Goal: Task Accomplishment & Management: Manage account settings

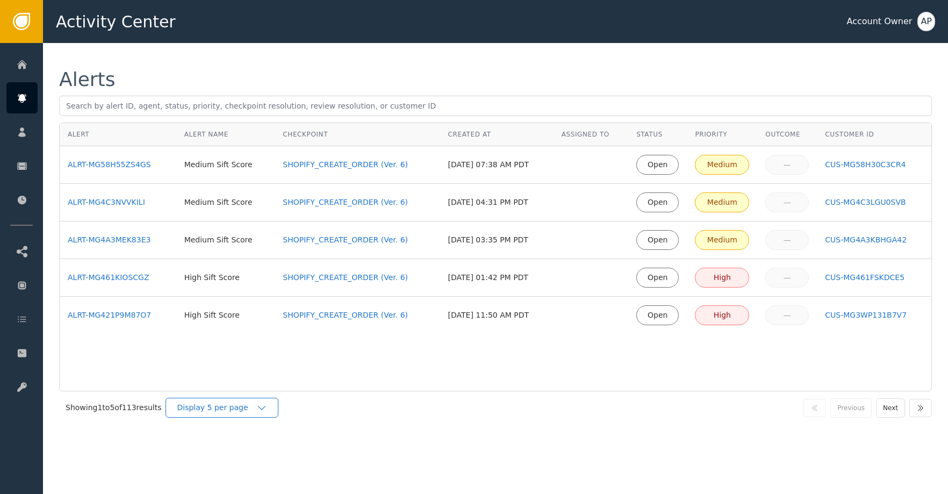
click at [256, 406] on div "Display 5 per page" at bounding box center [217, 407] width 80 height 11
click at [246, 452] on div "Display 25 per page" at bounding box center [225, 452] width 86 height 11
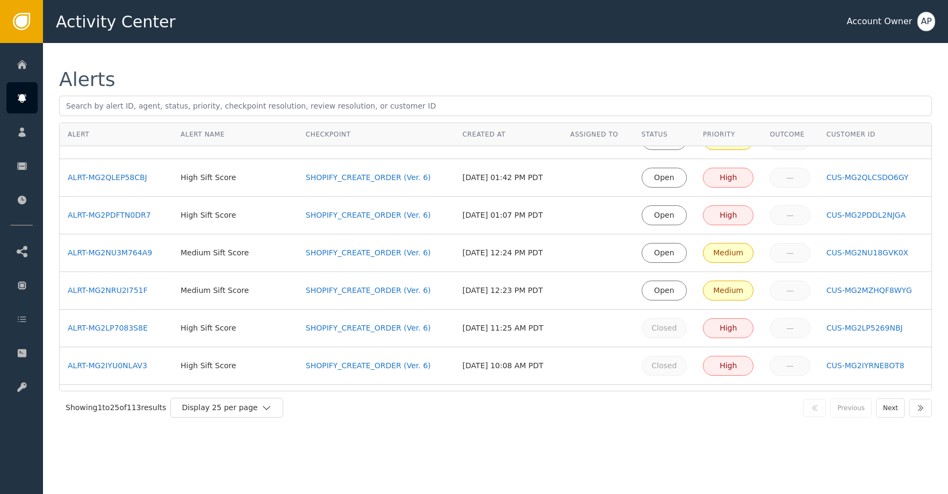
scroll to position [419, 0]
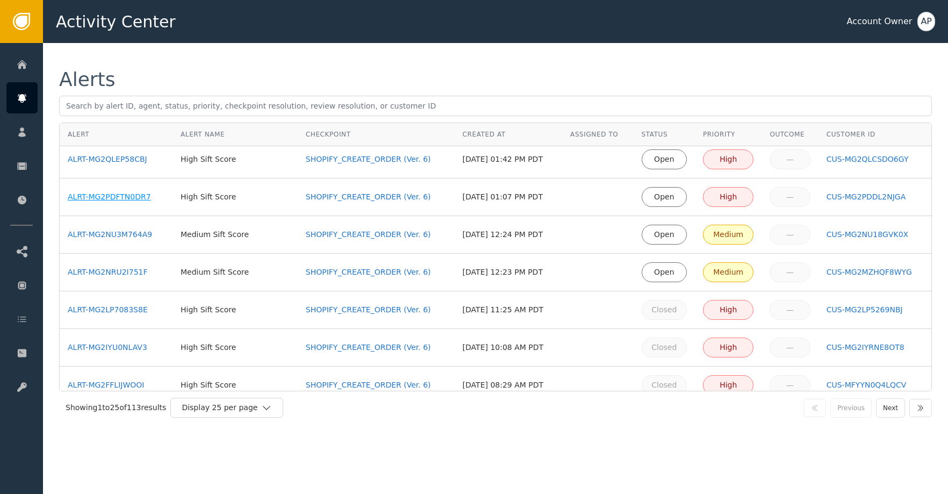
click at [137, 200] on div "ALRT-MG2PDFTN0DR7" at bounding box center [116, 196] width 97 height 11
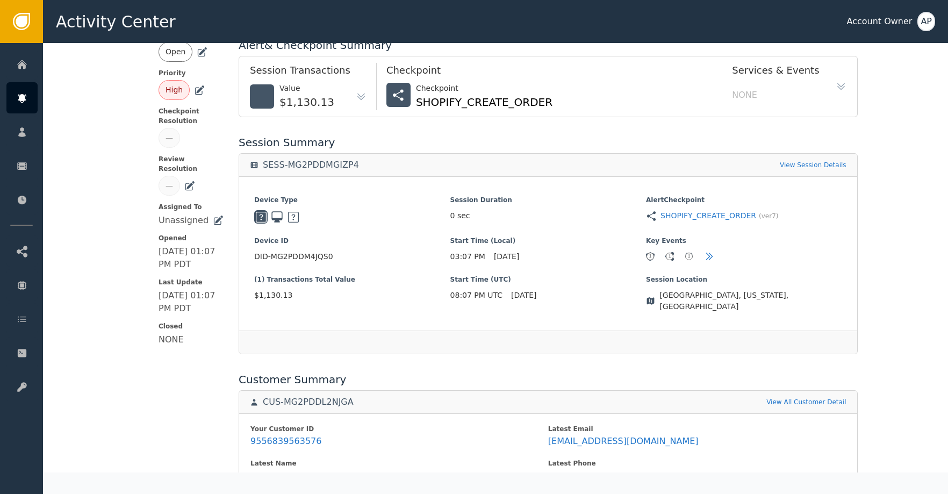
scroll to position [228, 0]
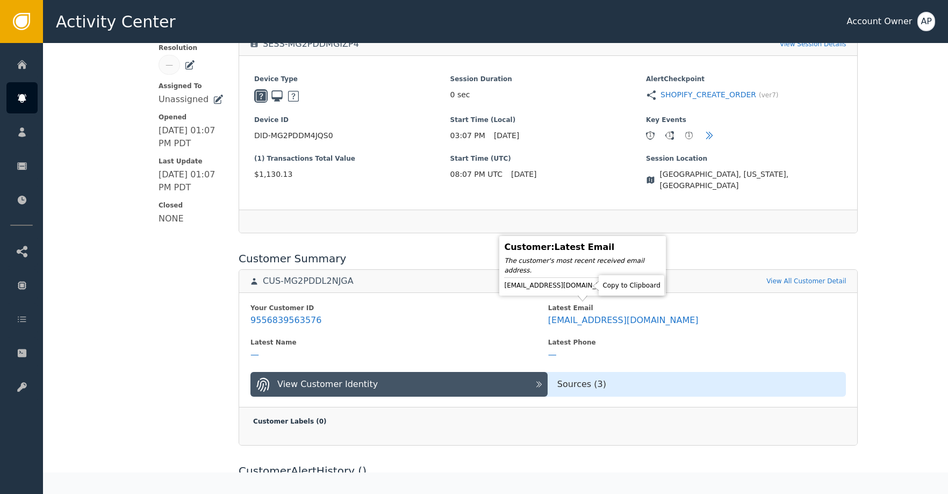
click at [623, 286] on icon at bounding box center [627, 285] width 8 height 9
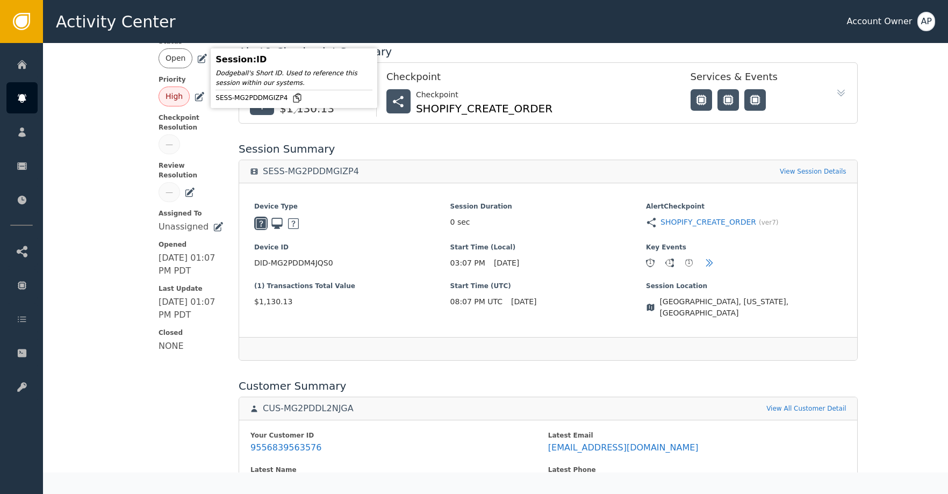
scroll to position [0, 0]
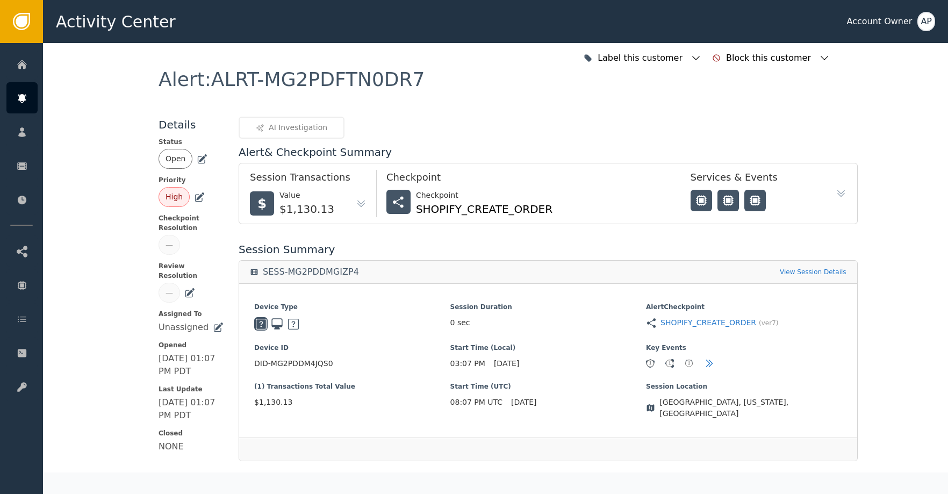
click at [197, 158] on icon at bounding box center [202, 159] width 11 height 11
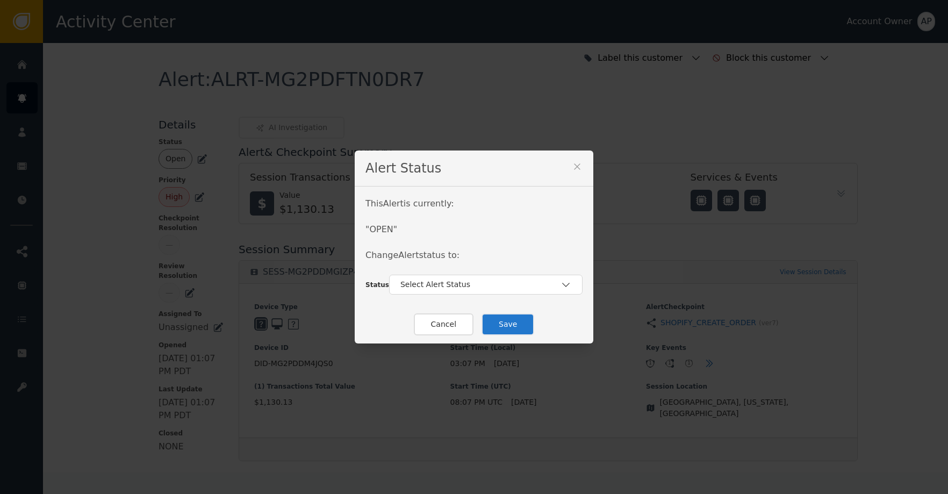
drag, startPoint x: 452, startPoint y: 290, endPoint x: 462, endPoint y: 297, distance: 12.4
click at [452, 291] on div "Select Alert Status" at bounding box center [486, 285] width 194 height 20
click at [469, 326] on div "Closed" at bounding box center [486, 329] width 172 height 11
click at [508, 325] on button "Save" at bounding box center [508, 324] width 53 height 22
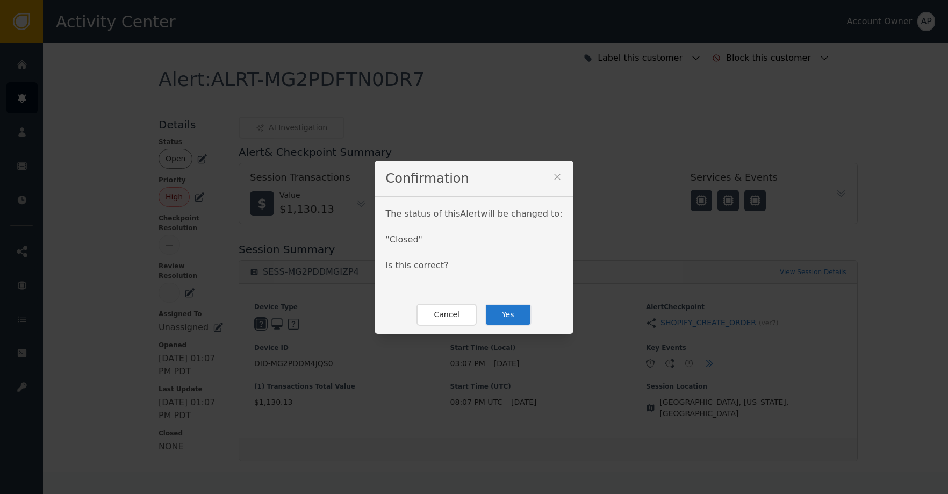
click at [508, 324] on button "Yes" at bounding box center [508, 315] width 47 height 22
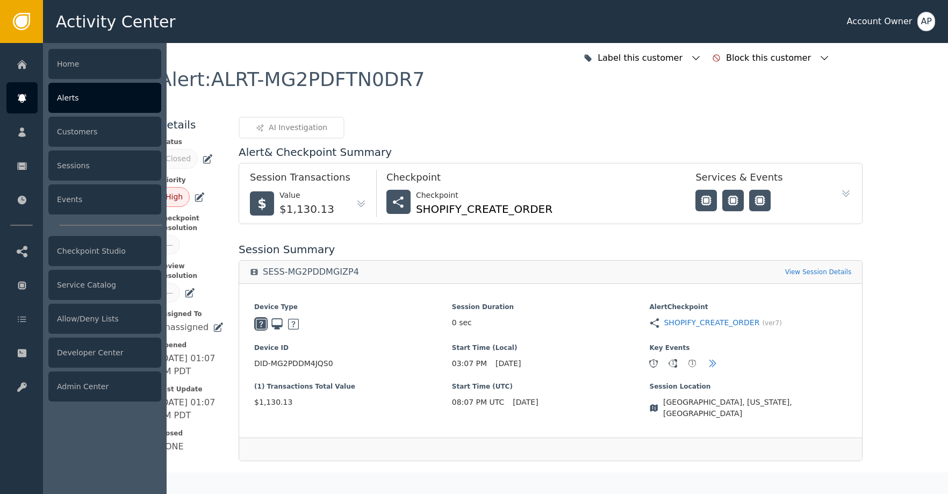
click at [25, 94] on icon at bounding box center [22, 95] width 9 height 3
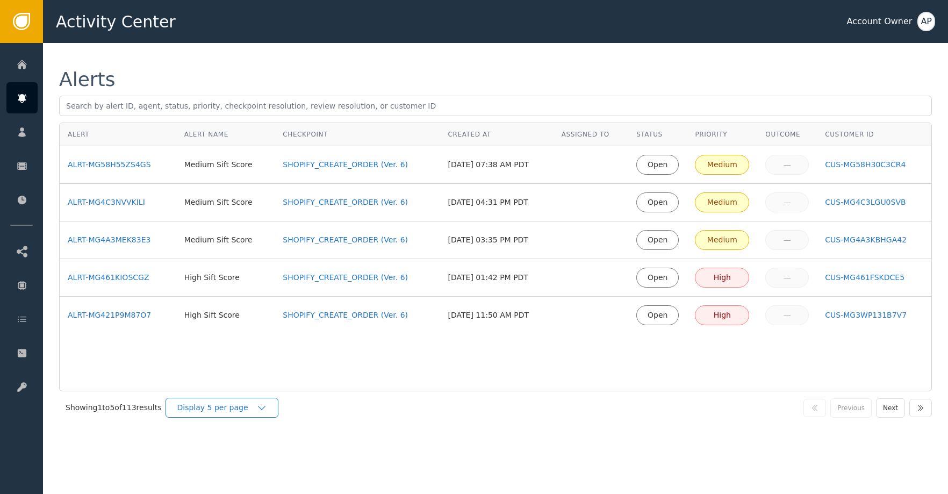
click at [235, 412] on div "Display 5 per page" at bounding box center [217, 407] width 80 height 11
click at [240, 451] on div "Display 25 per page" at bounding box center [225, 452] width 86 height 11
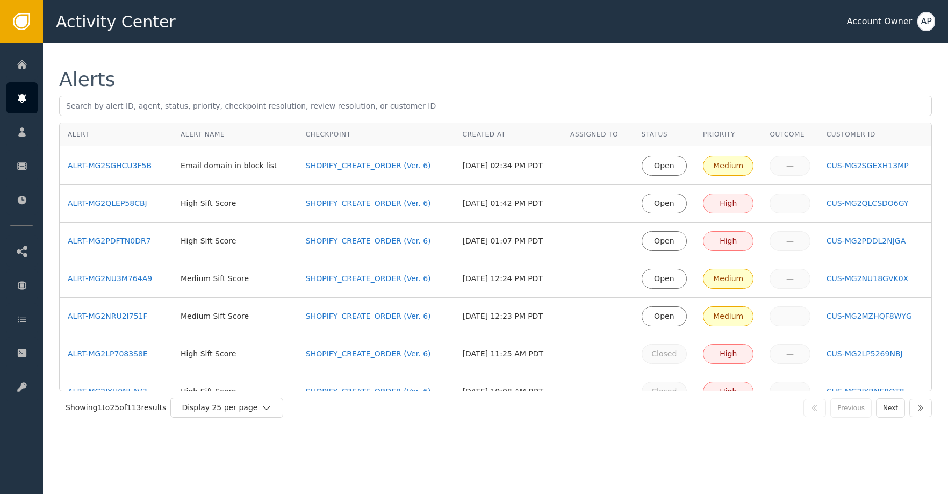
scroll to position [433, 0]
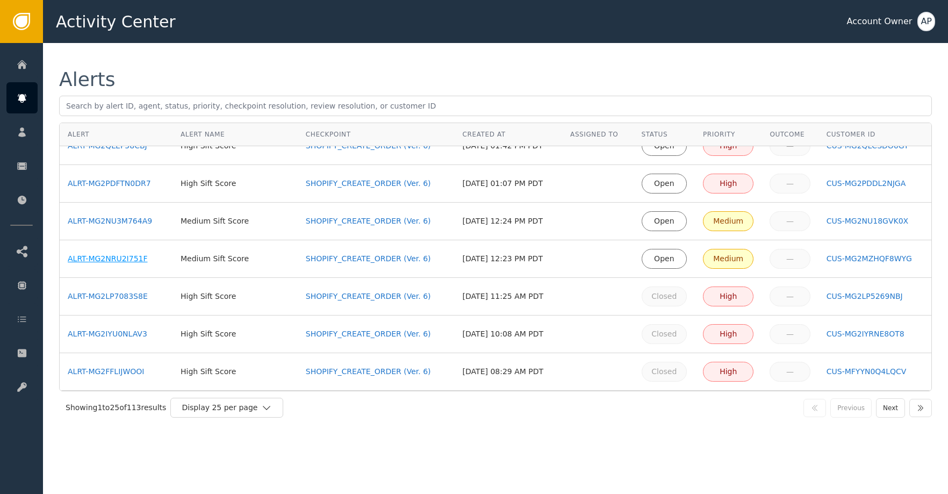
click at [109, 262] on div "ALRT-MG2NRU2I751F" at bounding box center [116, 258] width 97 height 11
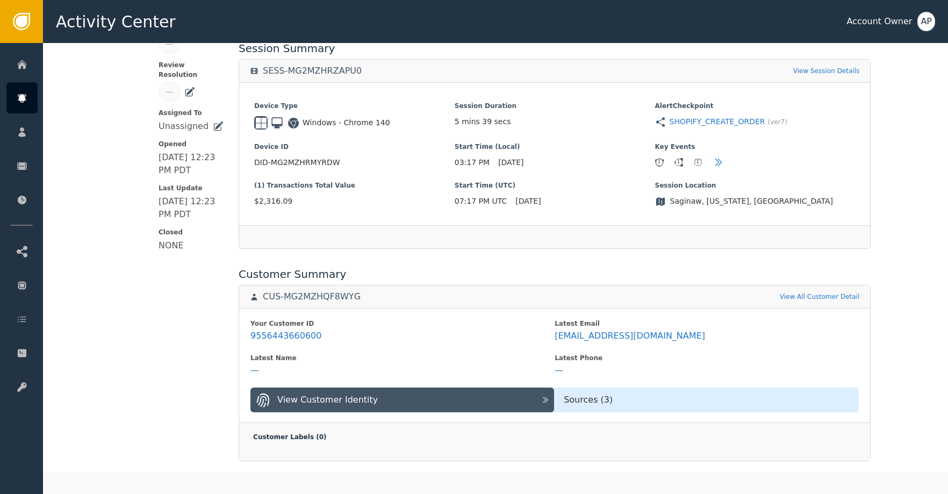
scroll to position [213, 0]
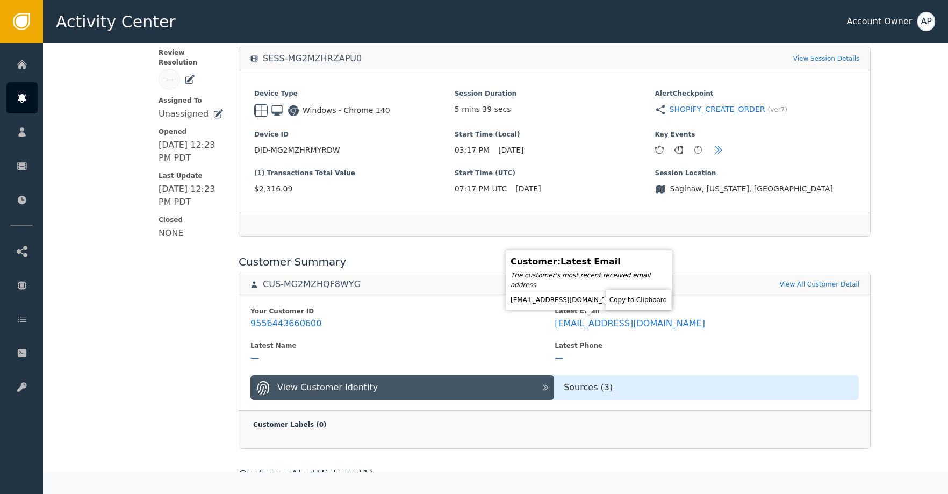
click at [628, 298] on icon at bounding box center [633, 300] width 11 height 11
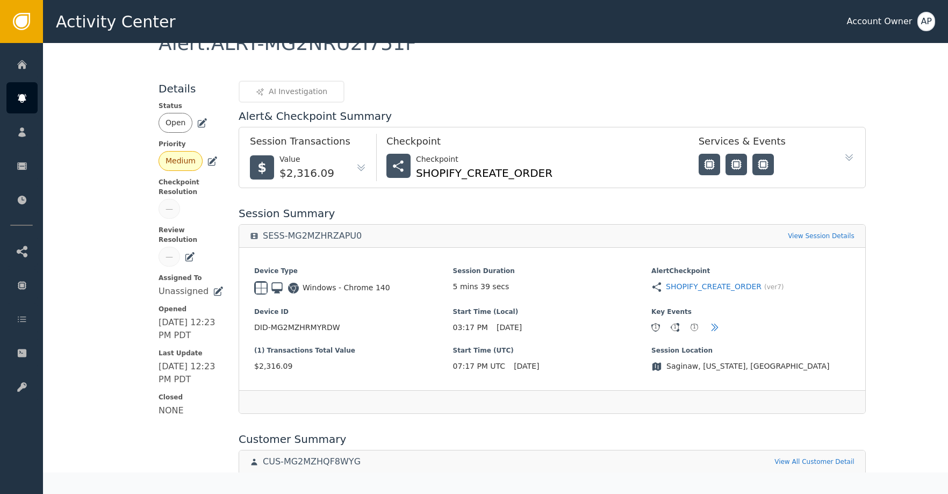
scroll to position [15, 0]
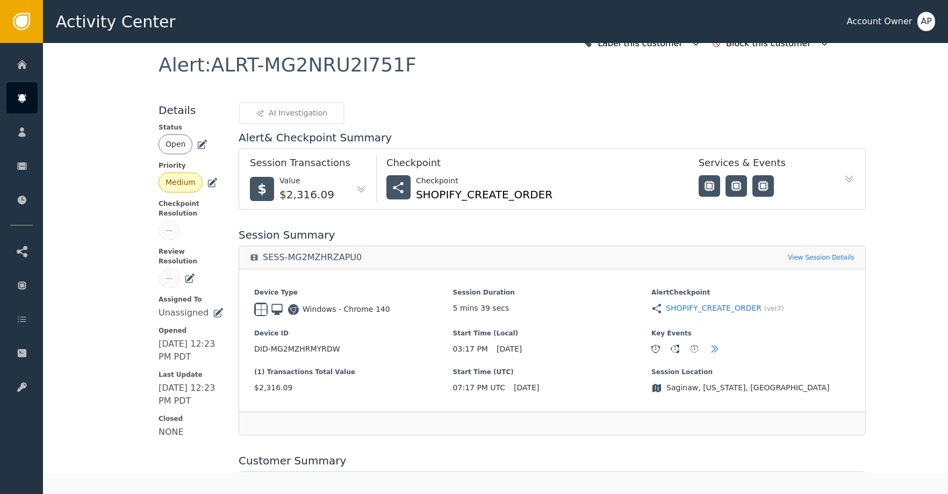
click at [197, 146] on icon at bounding box center [202, 144] width 11 height 11
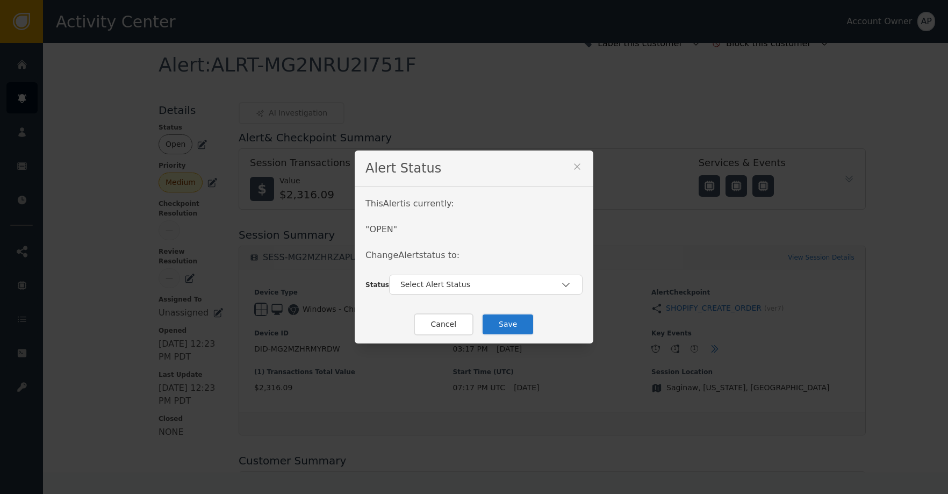
click at [444, 293] on div "Select Alert Status" at bounding box center [486, 285] width 194 height 20
drag, startPoint x: 459, startPoint y: 326, endPoint x: 465, endPoint y: 326, distance: 5.9
click at [460, 326] on div "Closed" at bounding box center [486, 329] width 172 height 11
click at [497, 323] on button "Save" at bounding box center [508, 324] width 53 height 22
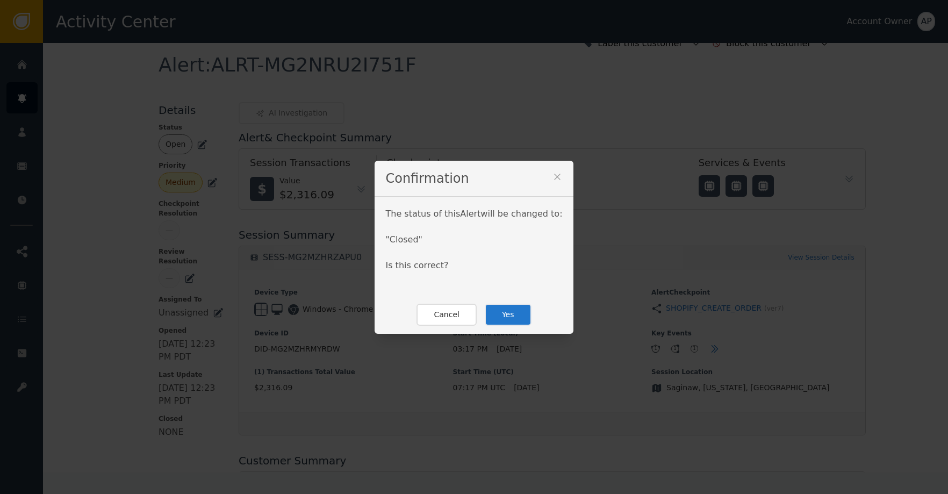
click at [524, 304] on button "Yes" at bounding box center [508, 315] width 47 height 22
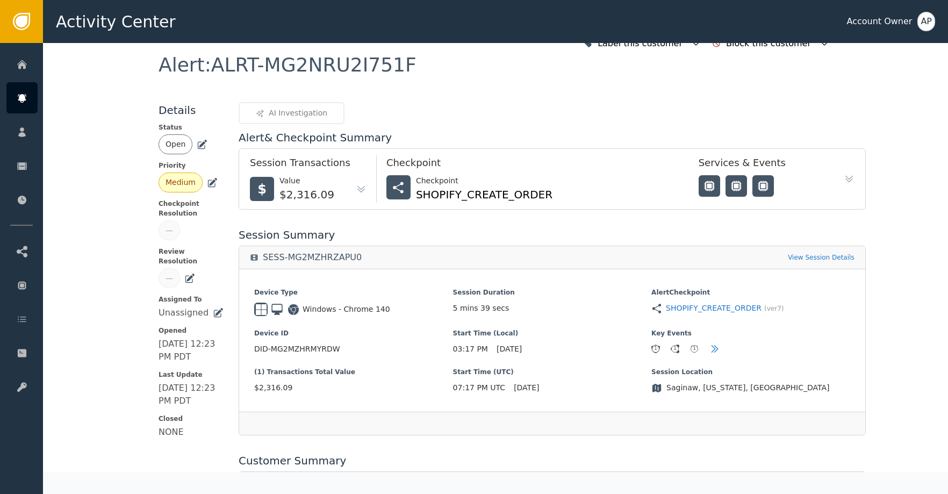
click at [524, 305] on div "5 mins 39 secs" at bounding box center [552, 308] width 199 height 11
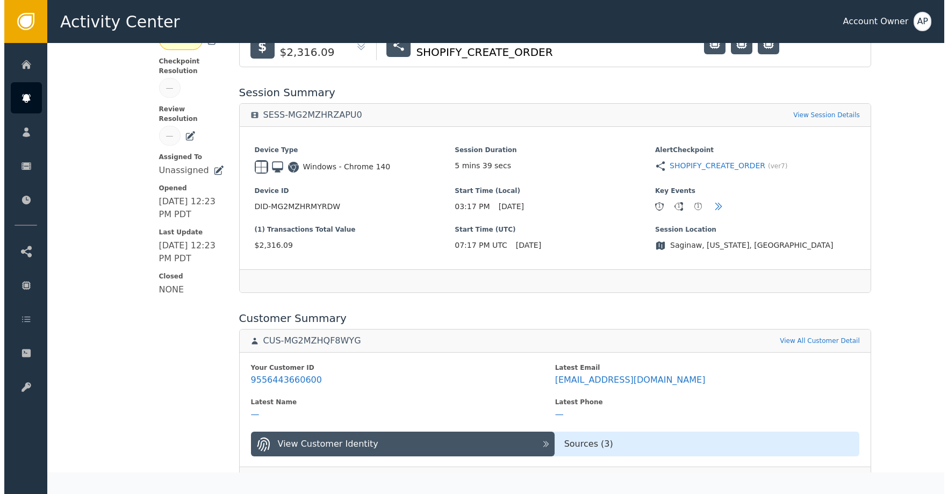
scroll to position [0, 0]
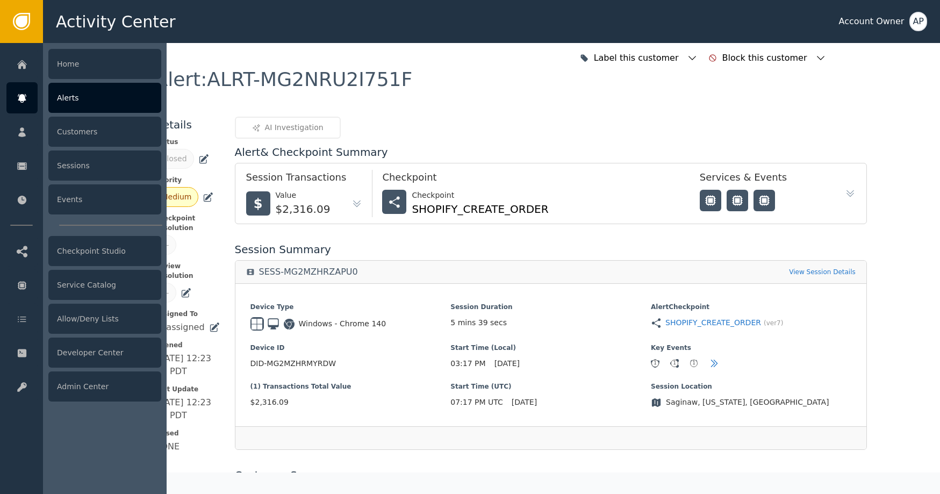
click at [28, 90] on div at bounding box center [21, 97] width 31 height 31
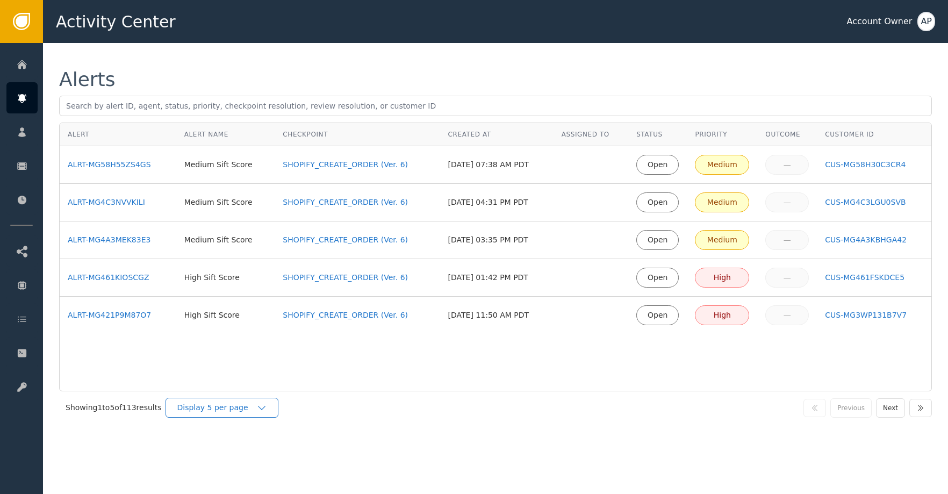
click at [256, 410] on div "Display 5 per page" at bounding box center [217, 407] width 80 height 11
click at [246, 450] on div "Display 25 per page" at bounding box center [225, 452] width 86 height 11
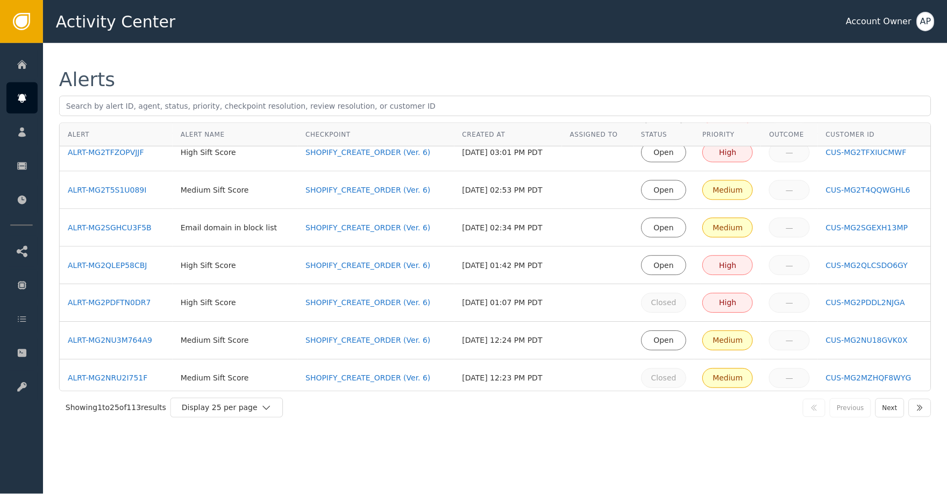
scroll to position [315, 0]
drag, startPoint x: 139, startPoint y: 339, endPoint x: 144, endPoint y: 325, distance: 15.0
drag, startPoint x: 116, startPoint y: 265, endPoint x: 120, endPoint y: 251, distance: 14.6
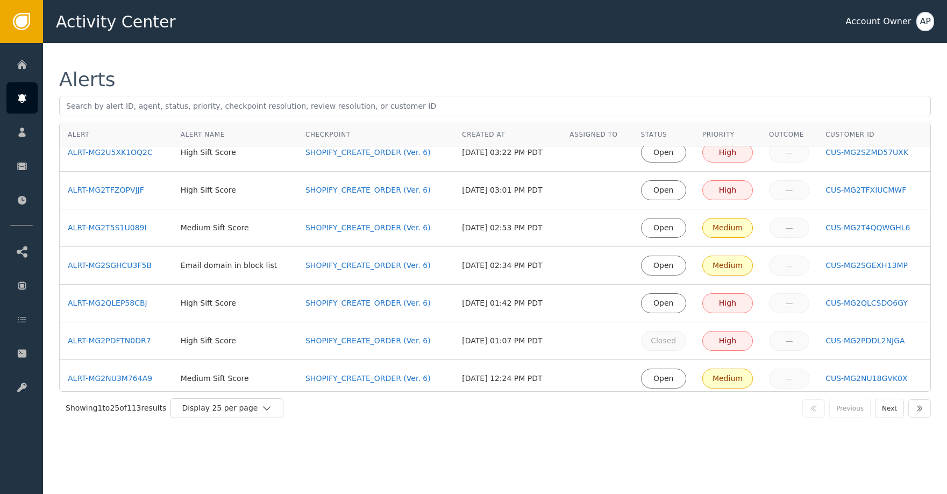
scroll to position [275, 0]
drag, startPoint x: 131, startPoint y: 265, endPoint x: 133, endPoint y: 253, distance: 12.1
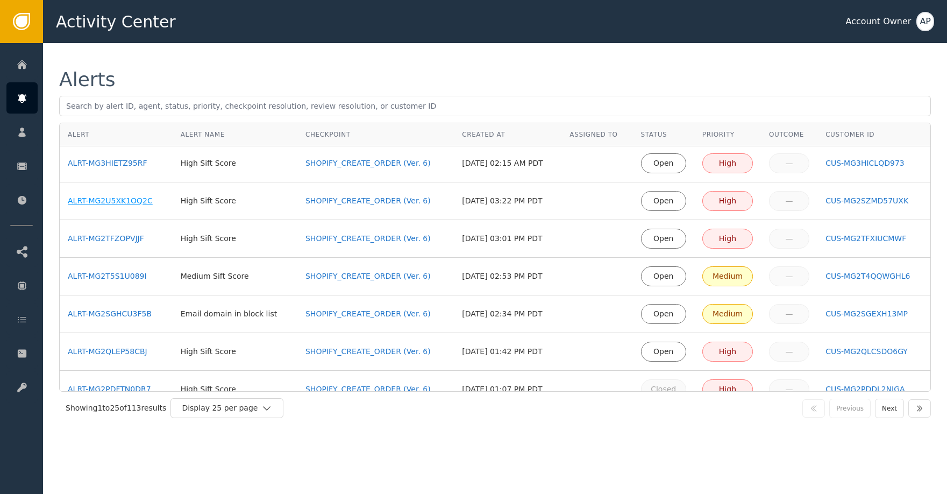
scroll to position [218, 0]
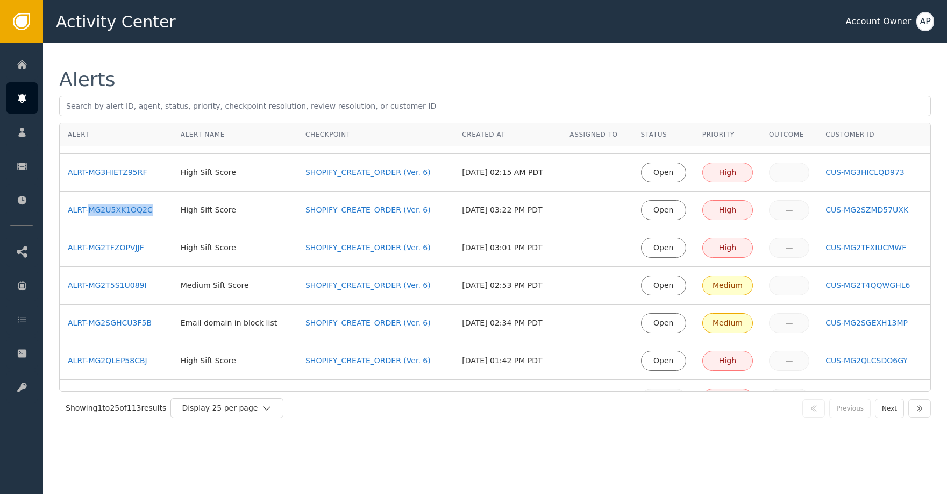
drag, startPoint x: 163, startPoint y: 210, endPoint x: 96, endPoint y: 216, distance: 67.5
click at [88, 209] on td "ALRT-MG2U5XK1OQ2C" at bounding box center [116, 210] width 113 height 38
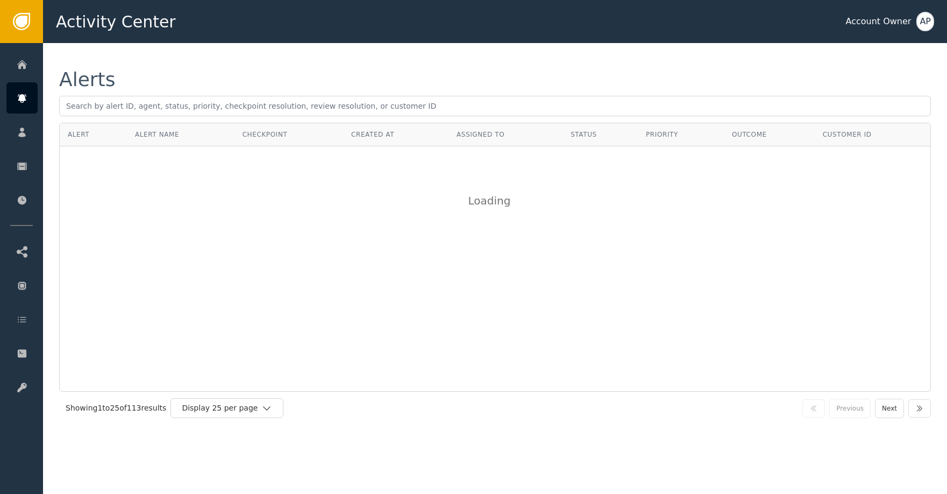
scroll to position [0, 0]
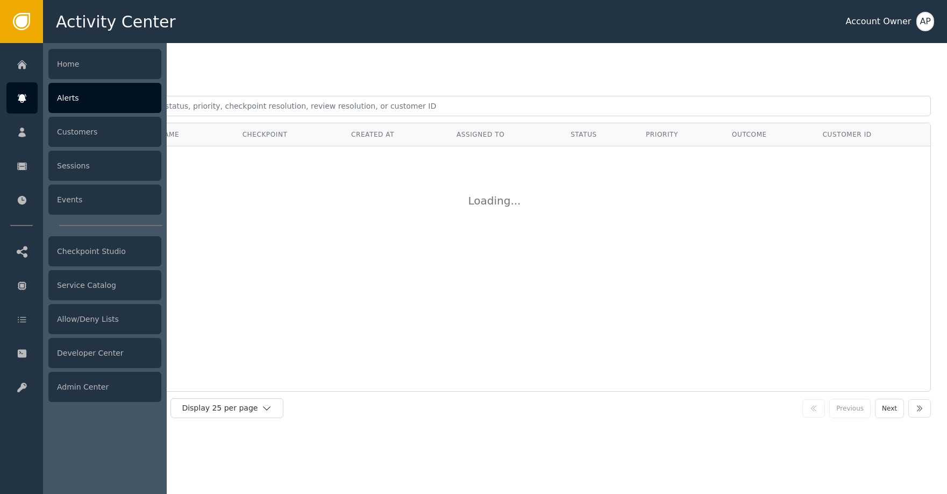
click at [29, 92] on div at bounding box center [21, 97] width 31 height 31
click at [62, 100] on div "Alerts" at bounding box center [104, 98] width 113 height 30
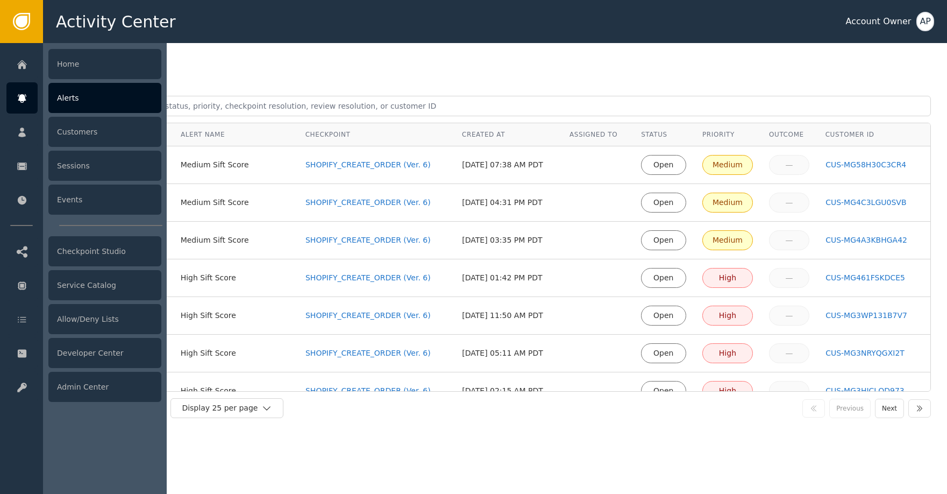
click at [78, 106] on div "Alerts" at bounding box center [104, 98] width 113 height 30
